Goal: Task Accomplishment & Management: Complete application form

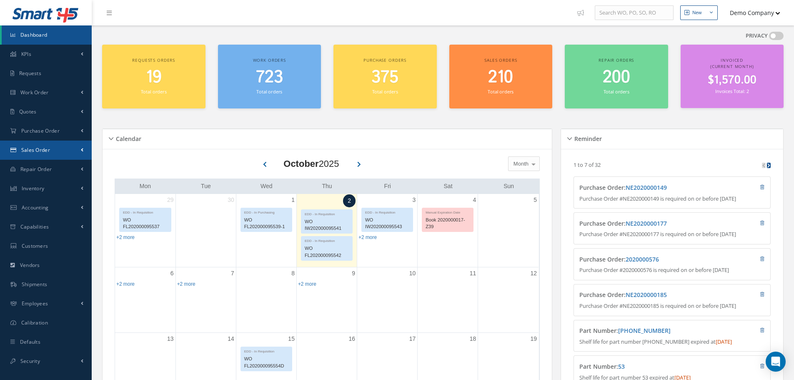
click at [68, 150] on link "Sales Order" at bounding box center [46, 150] width 92 height 19
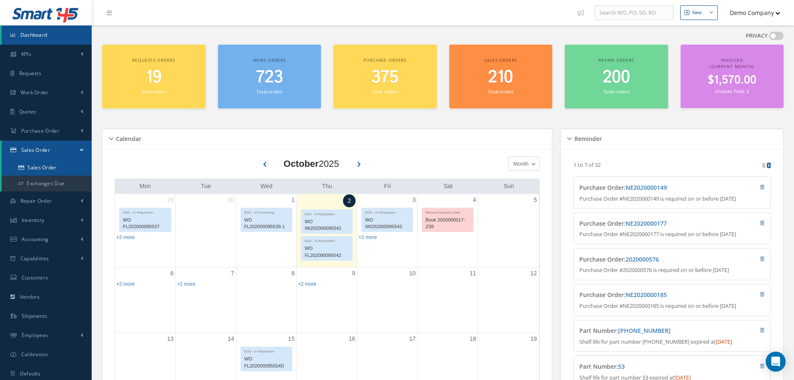
click at [56, 168] on link "Sales Order" at bounding box center [47, 168] width 90 height 16
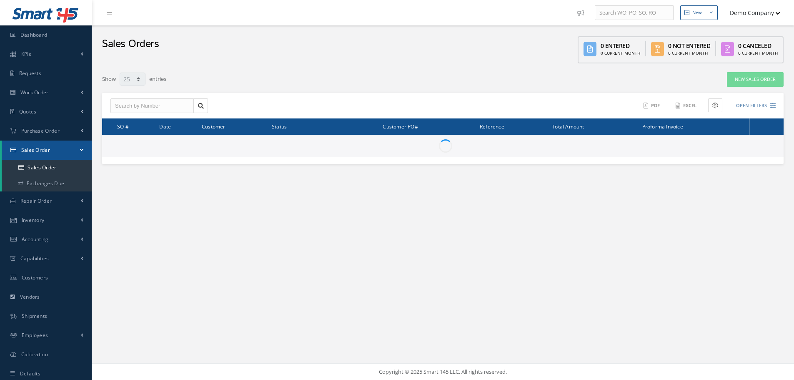
select select "25"
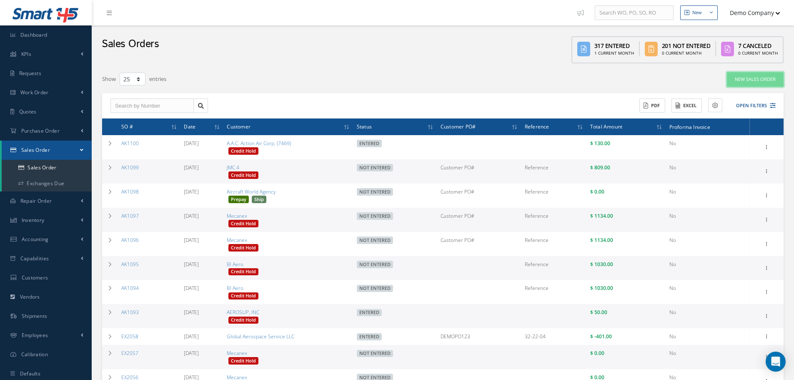
click at [770, 78] on link "New Sales Order" at bounding box center [755, 79] width 57 height 15
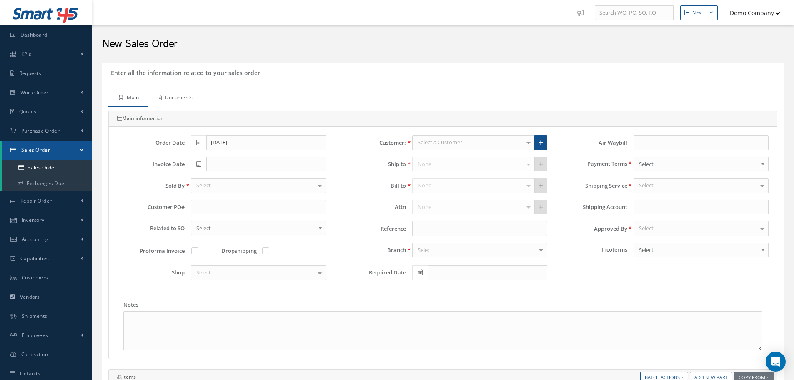
click at [182, 103] on link "Documents" at bounding box center [175, 99] width 54 height 18
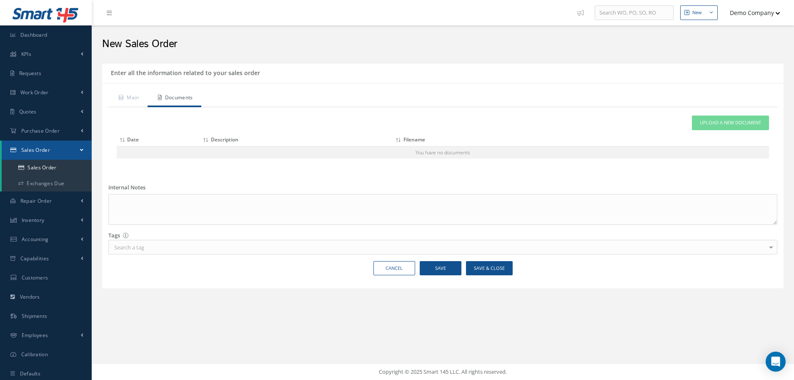
click at [126, 107] on div "Attach File(s) Click inside this area or drag and drop to select file to upload…" at bounding box center [442, 140] width 669 height 66
click at [129, 98] on link "Main" at bounding box center [127, 99] width 39 height 18
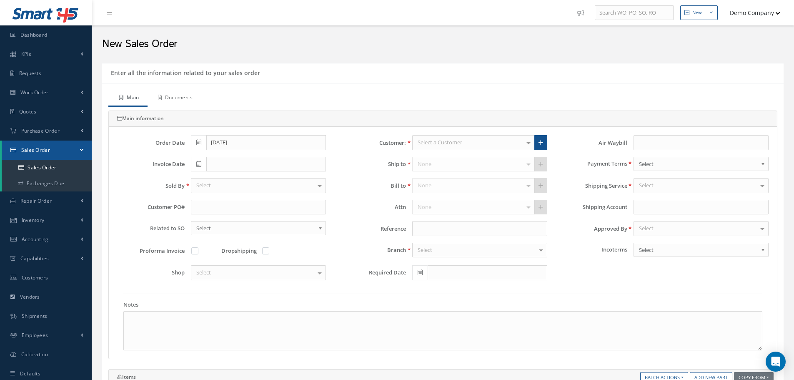
click at [186, 99] on link "Documents" at bounding box center [175, 99] width 54 height 18
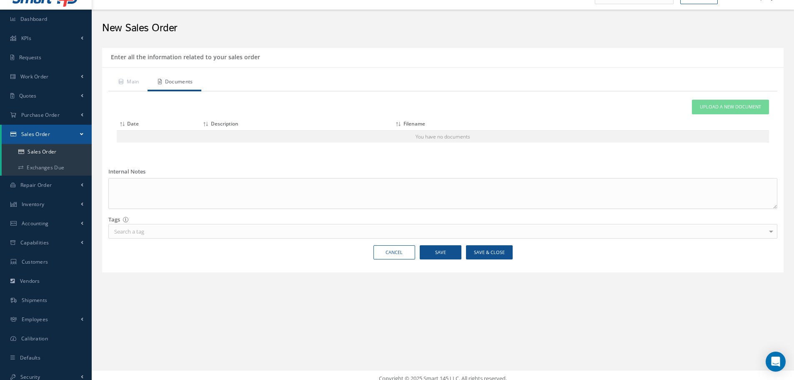
scroll to position [23, 0]
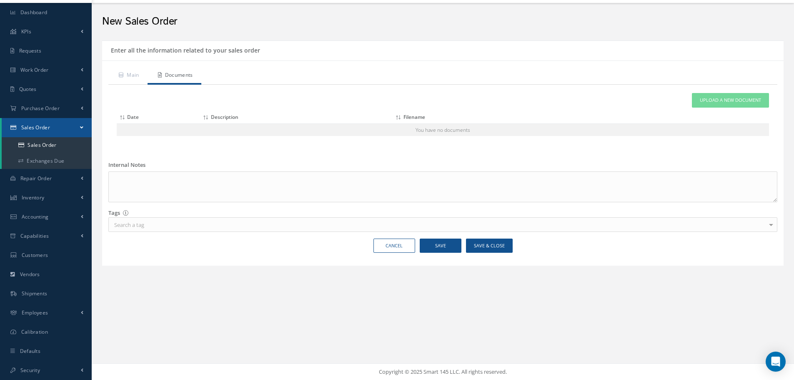
click at [138, 231] on div "Search a tag" at bounding box center [442, 224] width 669 height 15
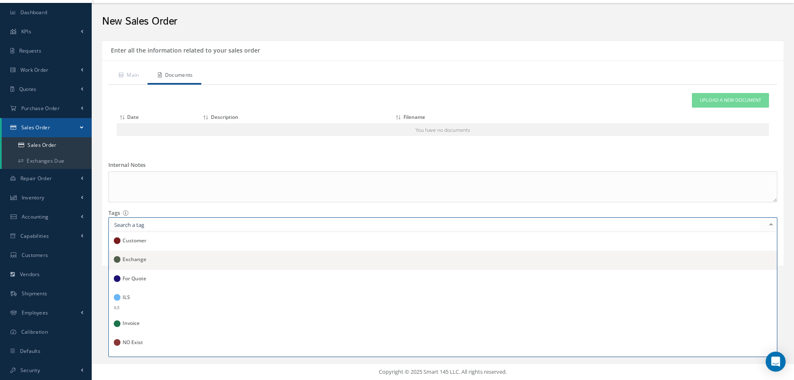
click at [156, 267] on span "Exchange" at bounding box center [443, 260] width 668 height 19
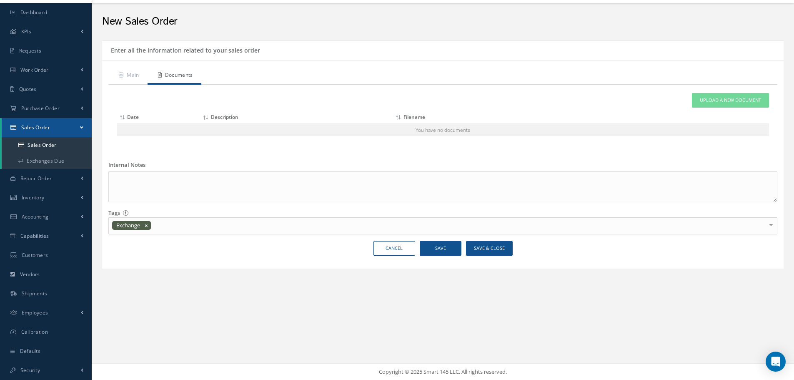
click at [781, 215] on div "Tags Tags make categorizing and grouping items together easier, and thereby, he…" at bounding box center [443, 221] width 682 height 25
click at [133, 75] on link "Main" at bounding box center [127, 76] width 39 height 18
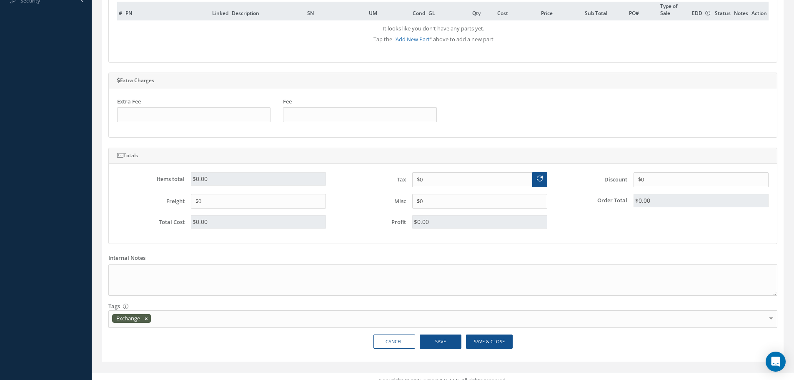
scroll to position [401, 0]
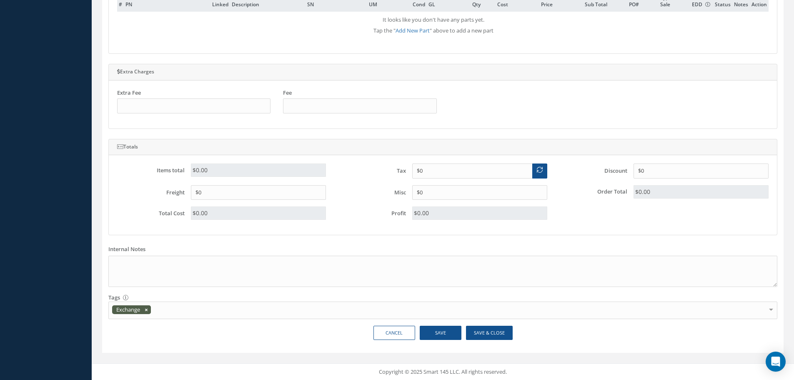
drag, startPoint x: 100, startPoint y: 255, endPoint x: 349, endPoint y: 315, distance: 256.2
click at [348, 318] on div "Enter all the information related to your sales order Main Documents Main infor…" at bounding box center [443, 12] width 694 height 701
drag, startPoint x: 220, startPoint y: 347, endPoint x: 221, endPoint y: 341, distance: 5.7
click at [220, 344] on div "Cancel Save Save & Close" at bounding box center [443, 336] width 682 height 21
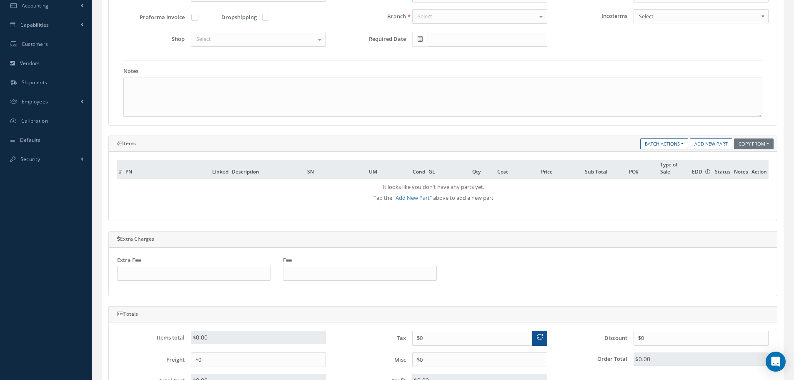
scroll to position [0, 0]
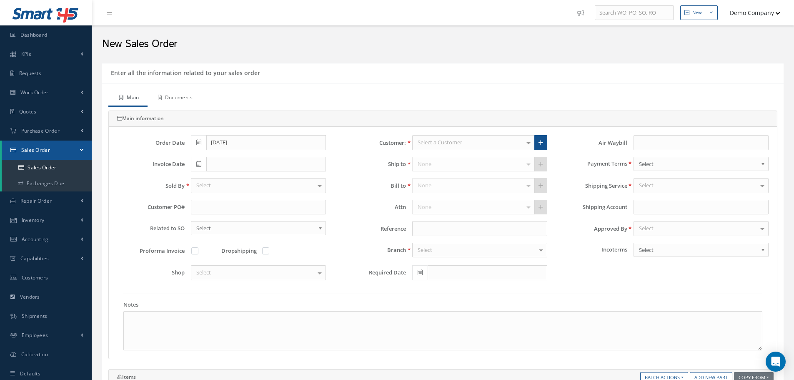
click at [183, 99] on link "Documents" at bounding box center [175, 99] width 54 height 18
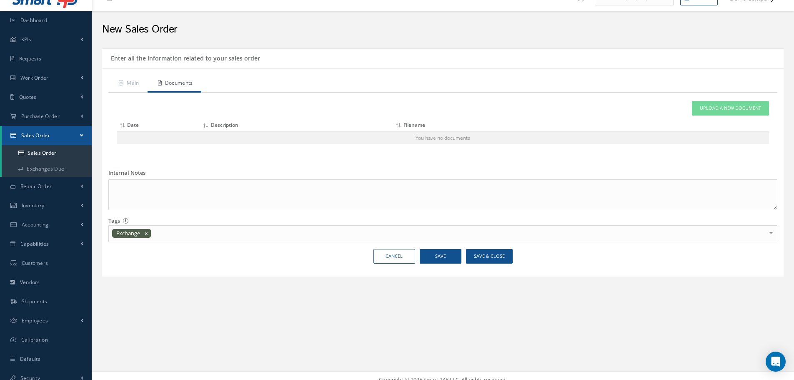
scroll to position [23, 0]
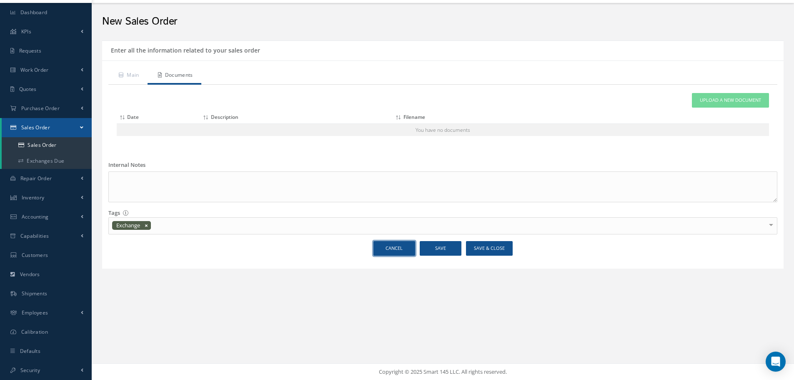
click at [414, 249] on link "Cancel" at bounding box center [395, 248] width 42 height 15
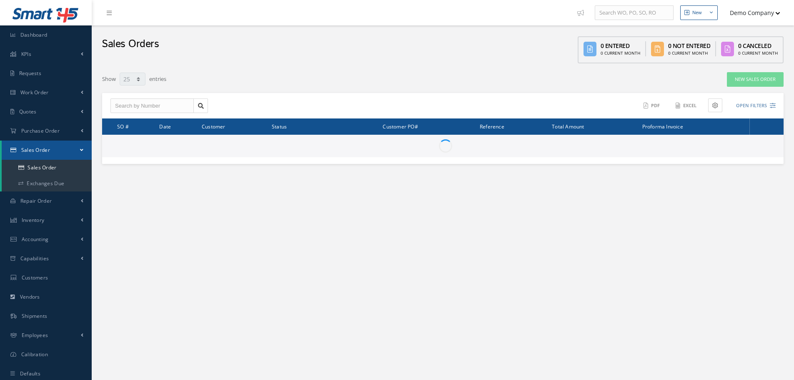
select select "25"
